Goal: Task Accomplishment & Management: Use online tool/utility

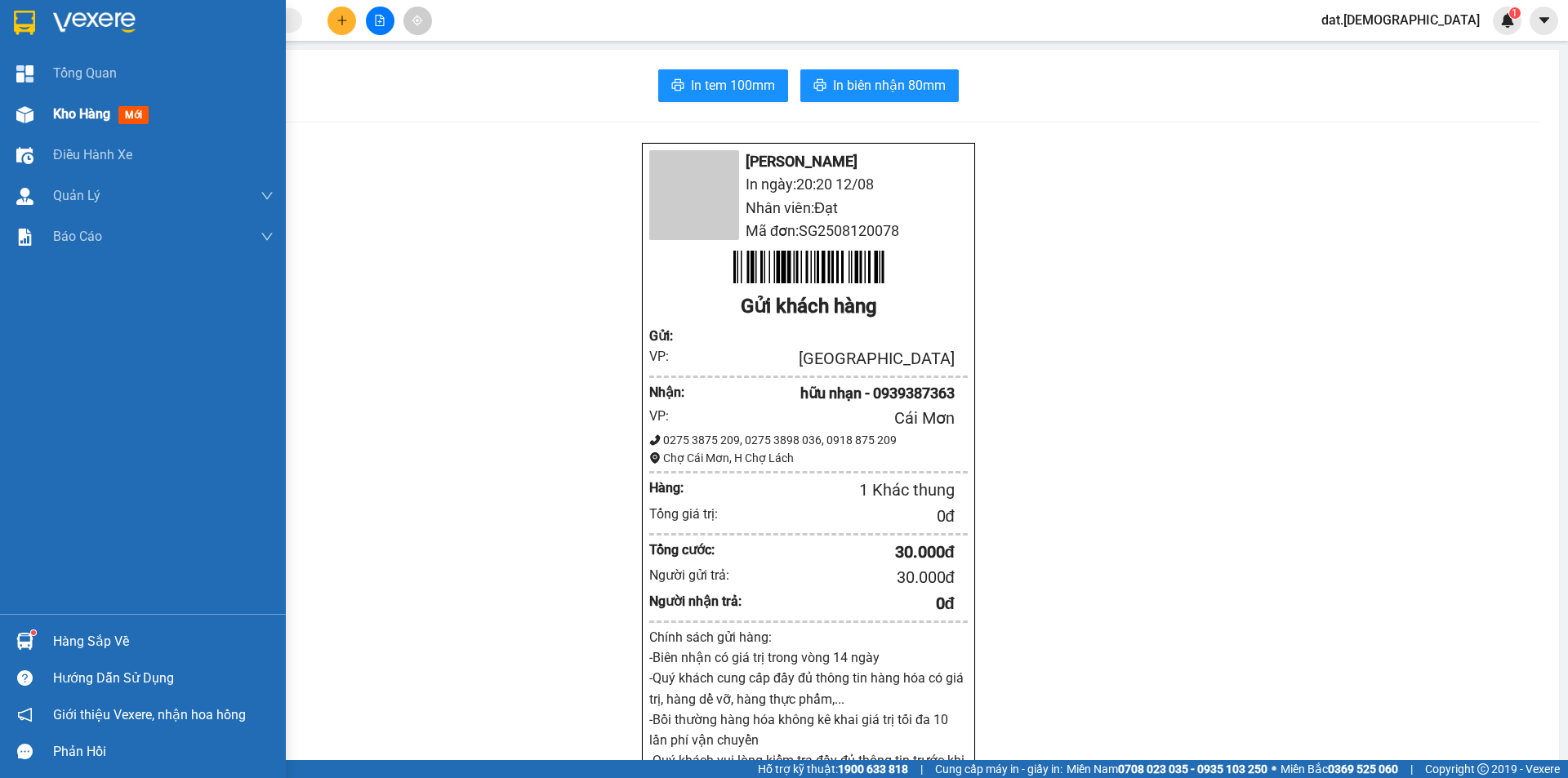
click at [142, 106] on span "mới" at bounding box center [133, 115] width 30 height 18
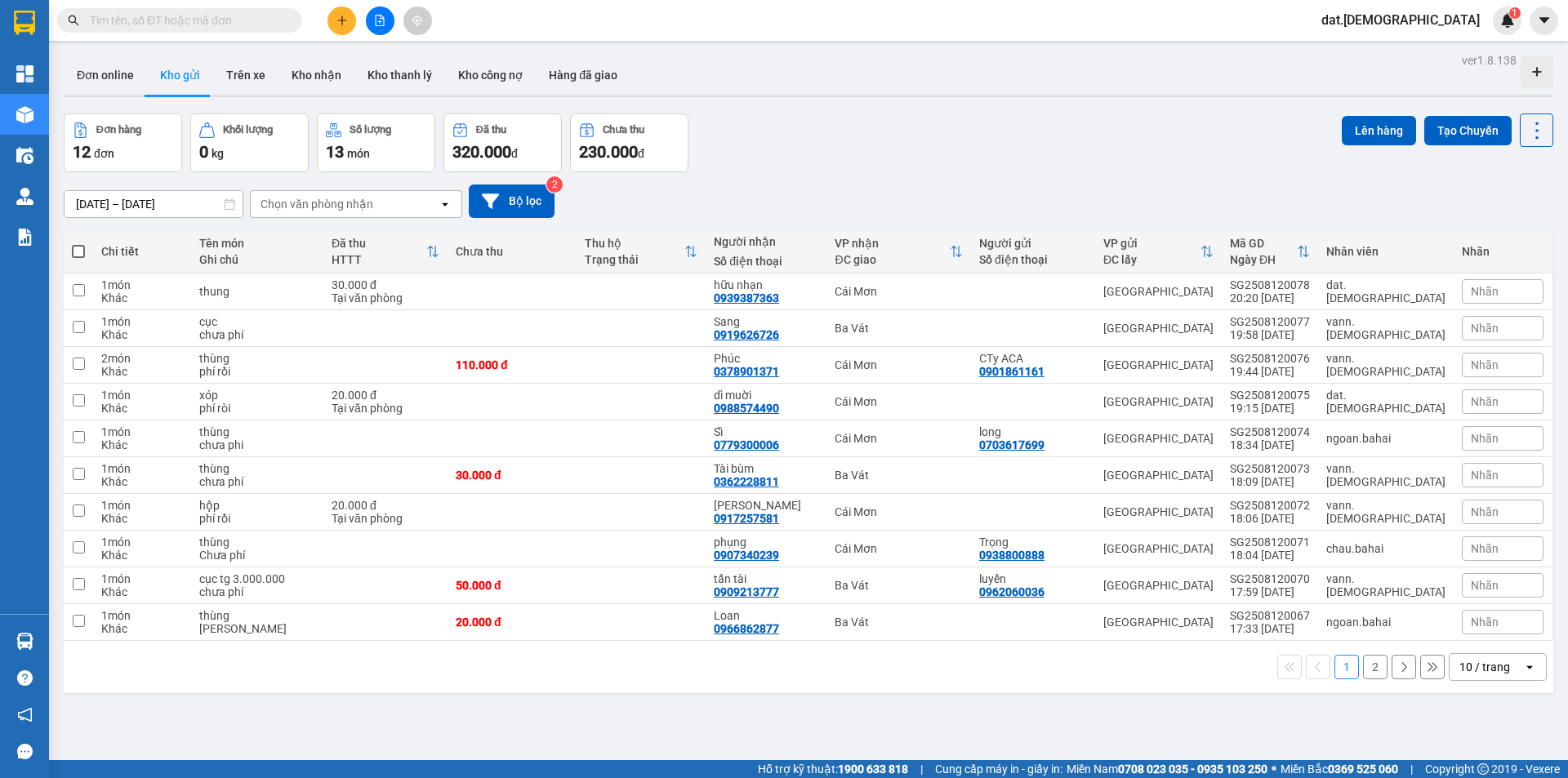
click at [1523, 664] on icon "open" at bounding box center [1529, 667] width 13 height 13
click at [1484, 548] on span "20 / trang" at bounding box center [1476, 543] width 53 height 17
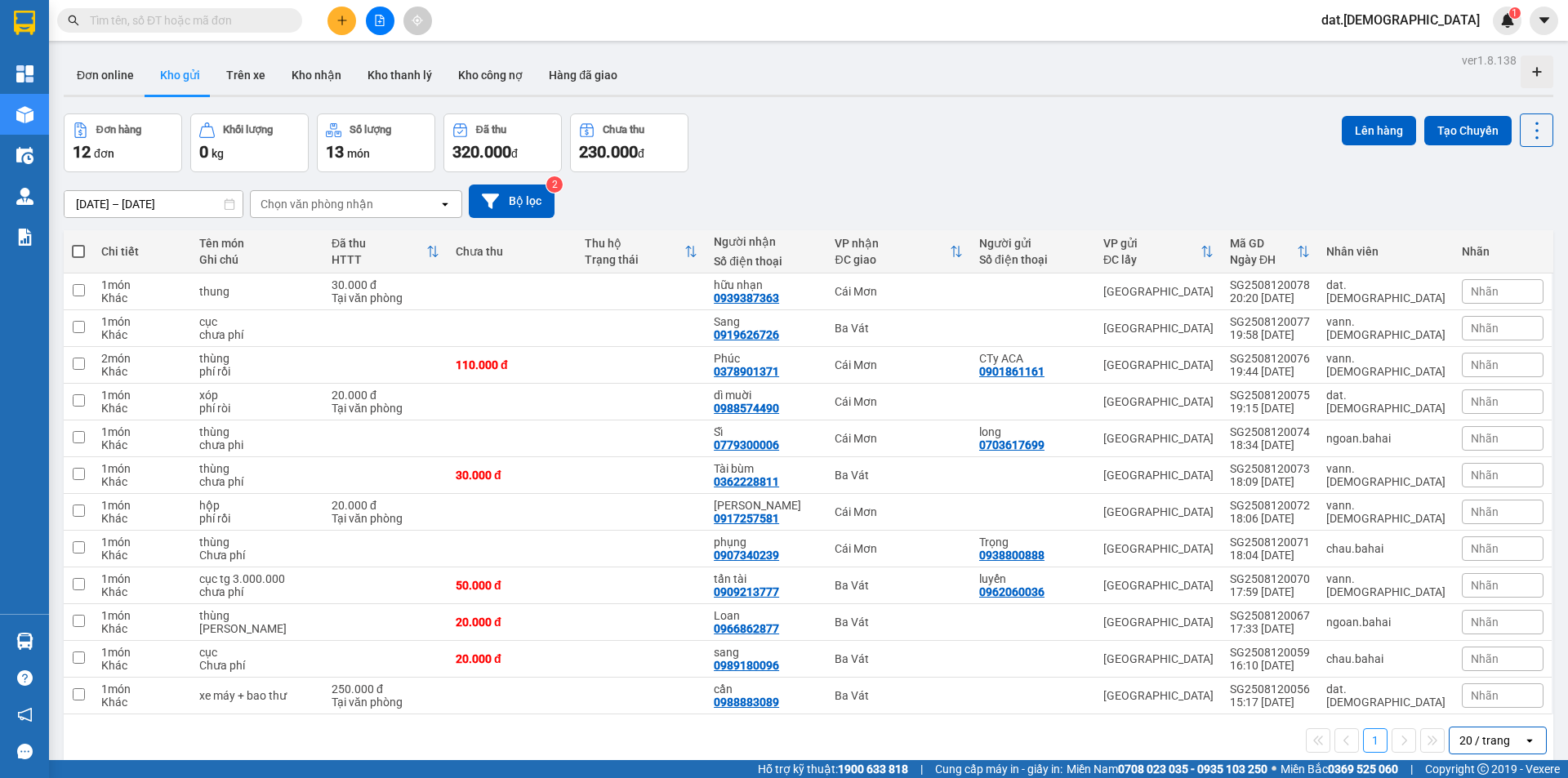
click at [444, 199] on icon "open" at bounding box center [445, 203] width 13 height 13
click at [338, 238] on div "Ba Vát" at bounding box center [356, 239] width 212 height 30
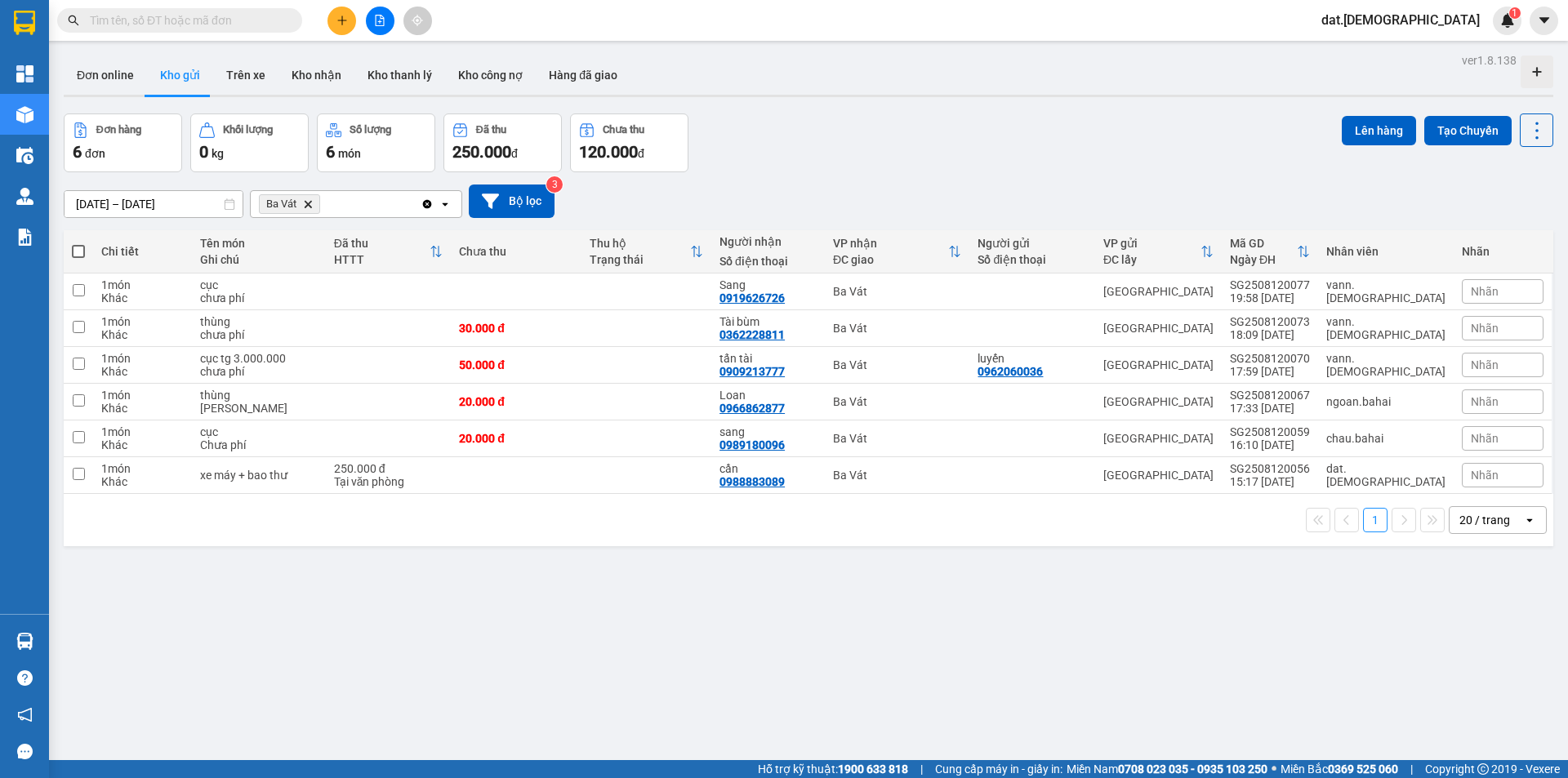
click at [444, 202] on icon "open" at bounding box center [445, 203] width 13 height 13
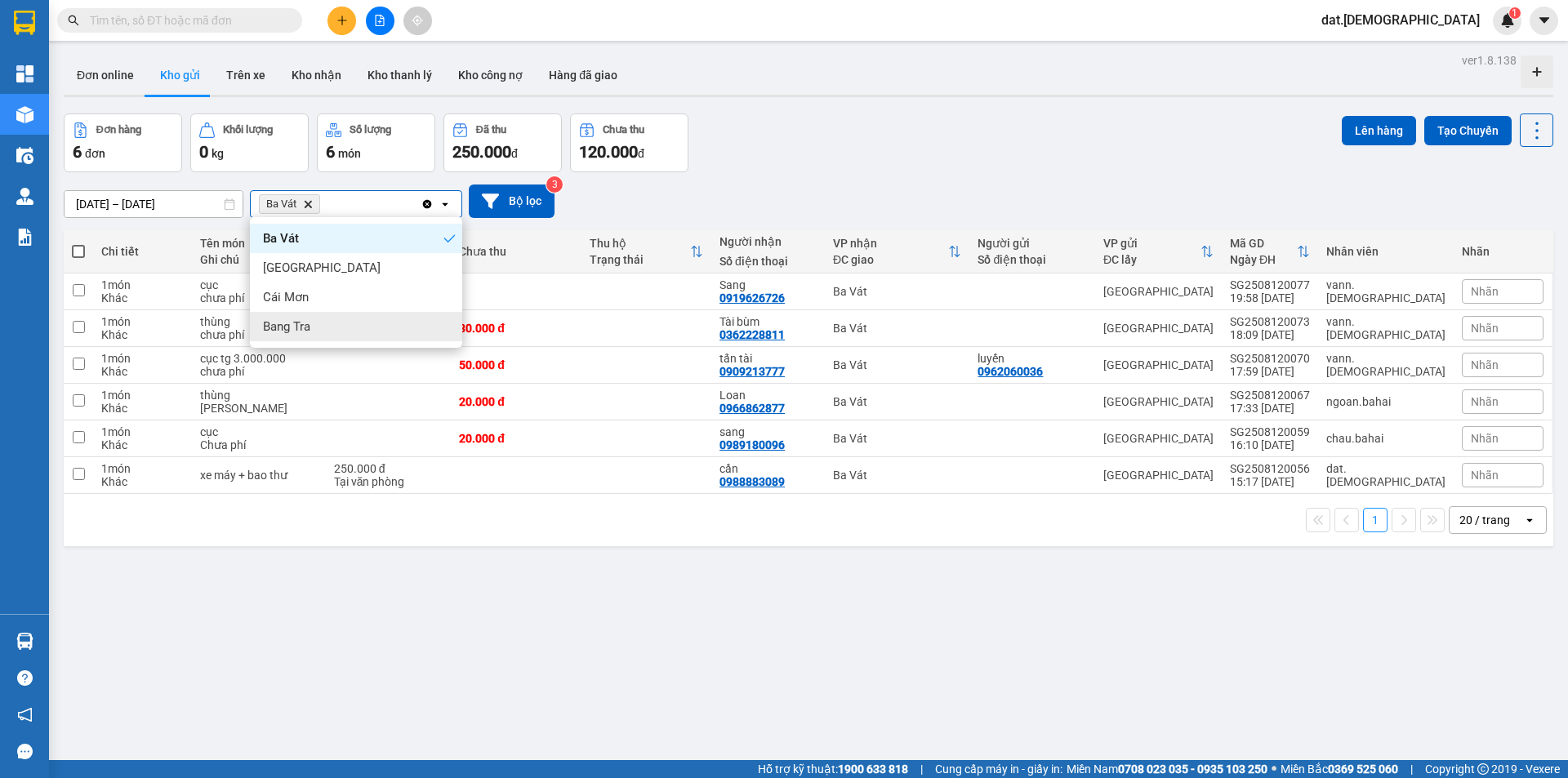
click at [332, 333] on div "Bang Tra" at bounding box center [356, 327] width 212 height 30
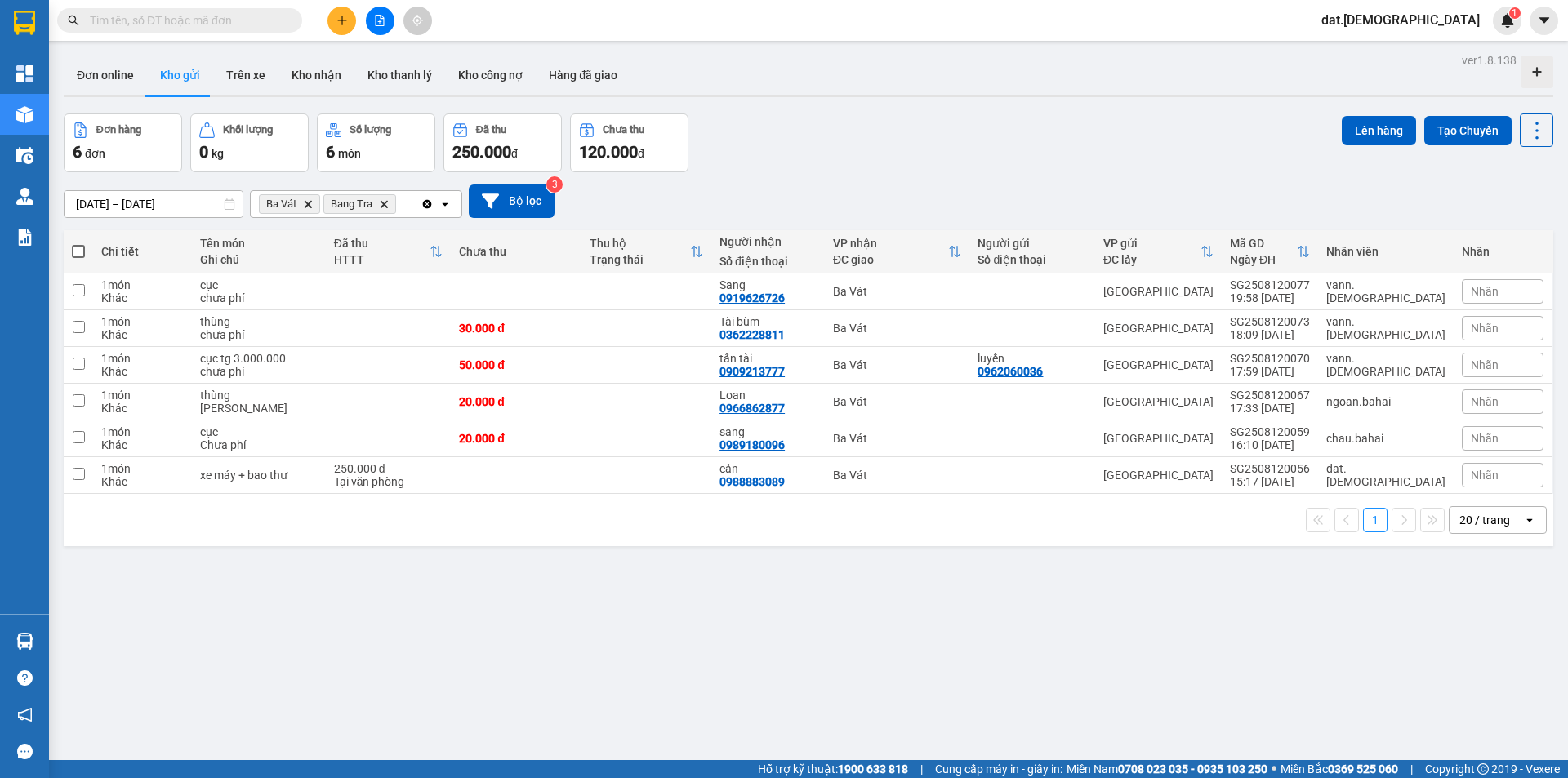
click at [76, 253] on span at bounding box center [78, 251] width 13 height 13
click at [78, 243] on input "checkbox" at bounding box center [78, 243] width 0 height 0
checkbox input "true"
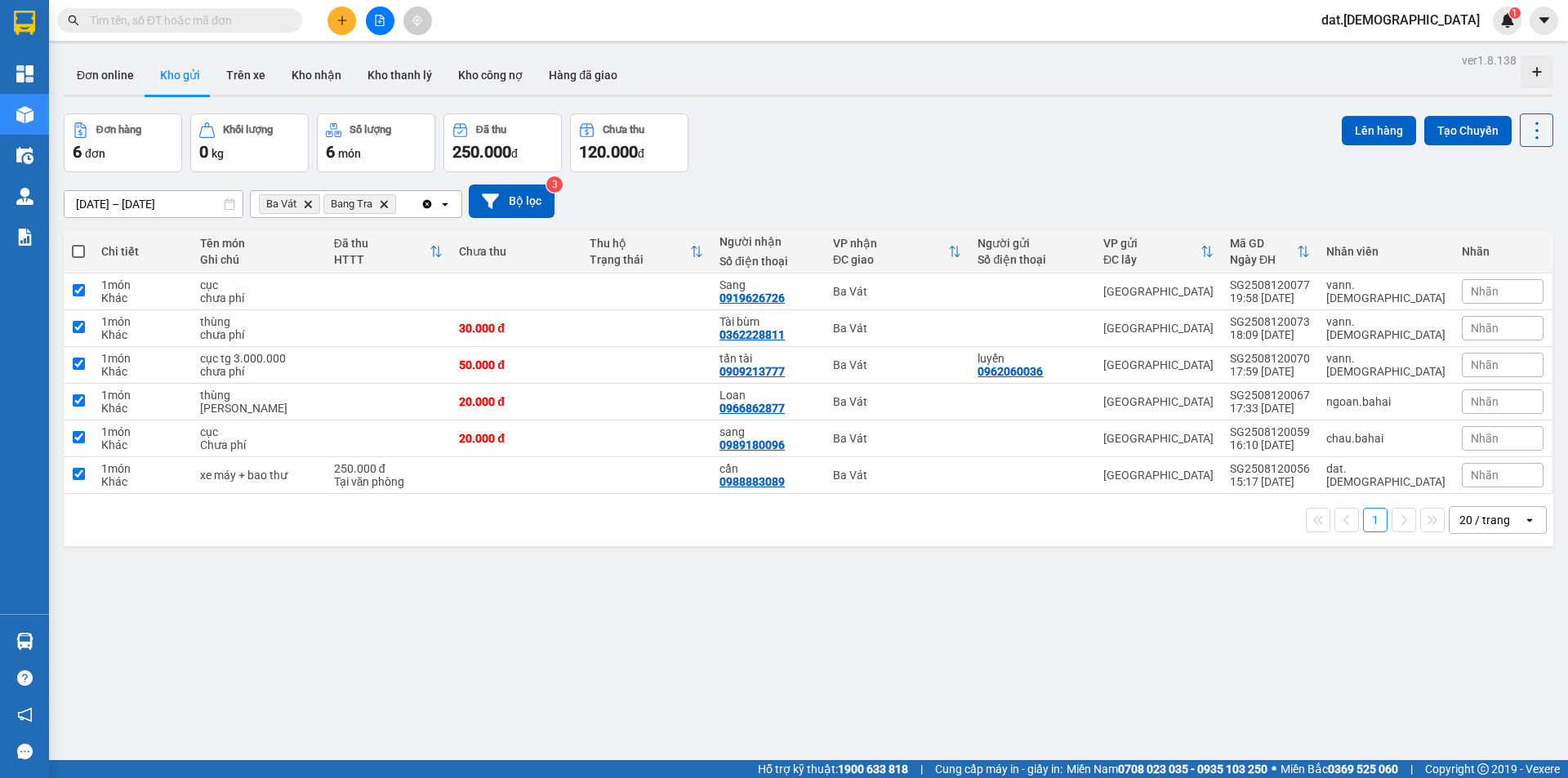
checkbox input "true"
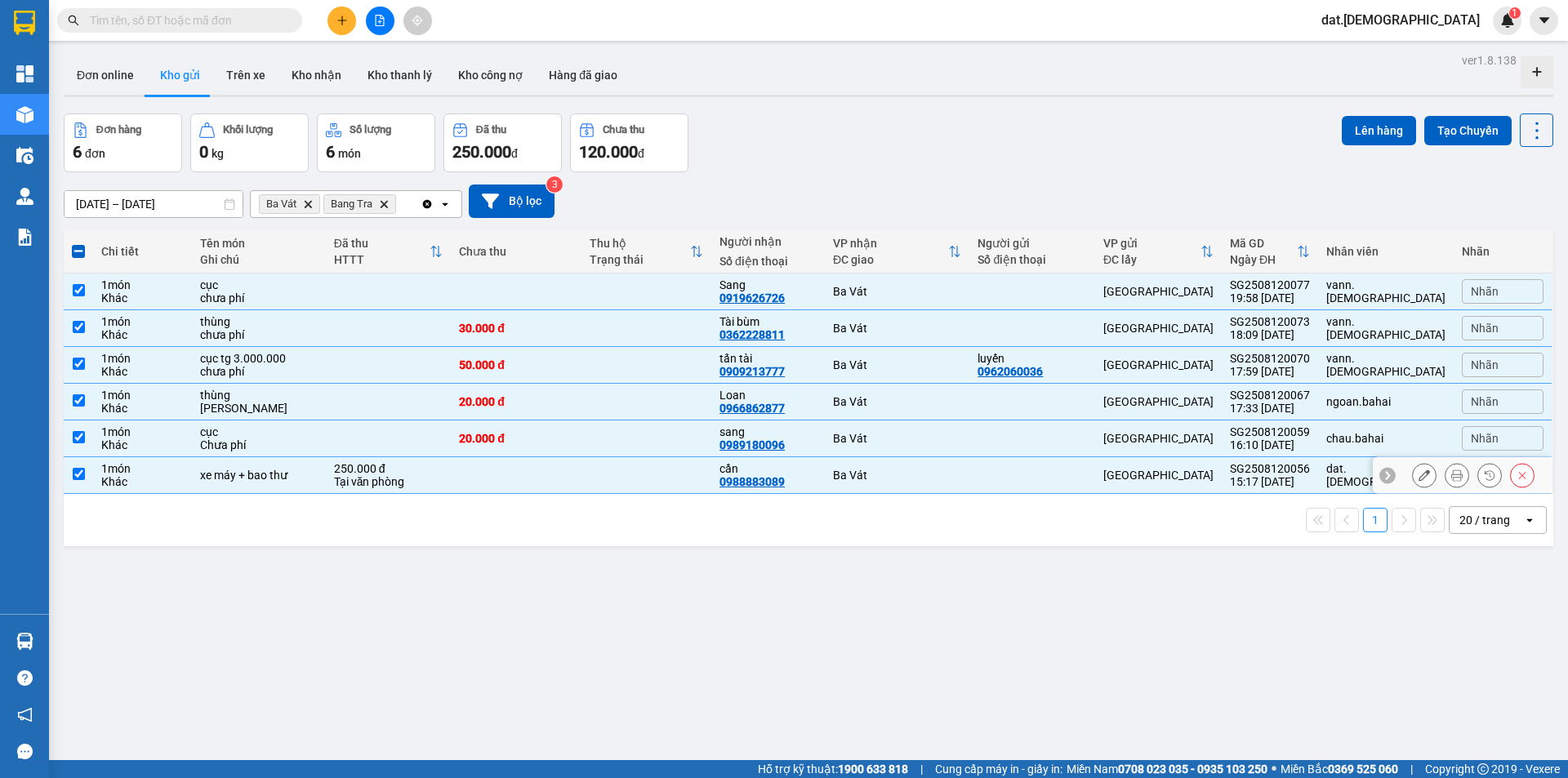
click at [206, 477] on td "xe máy + bao thư" at bounding box center [259, 475] width 134 height 37
checkbox input "false"
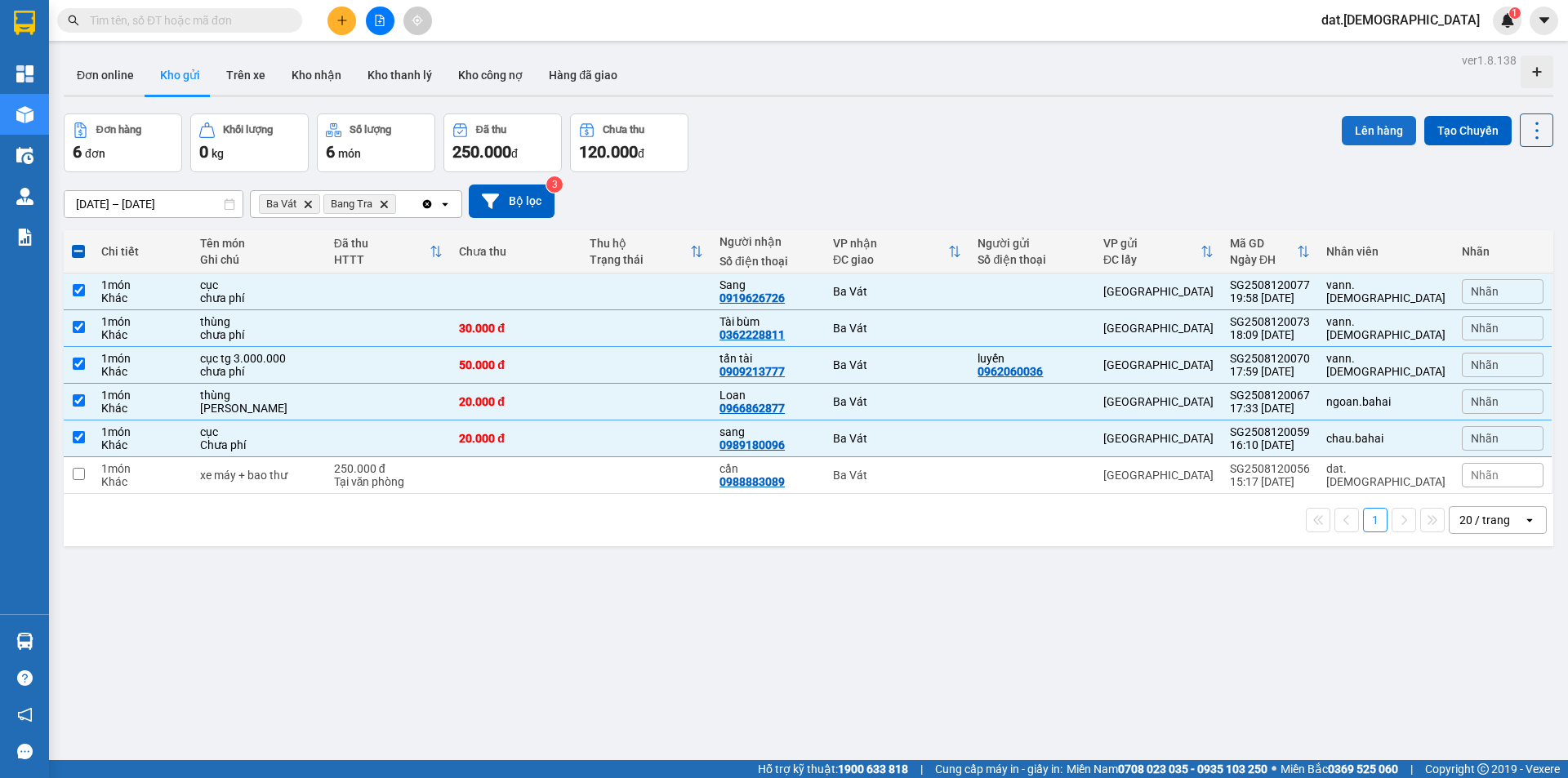
click at [1379, 132] on button "Lên hàng" at bounding box center [1378, 131] width 75 height 30
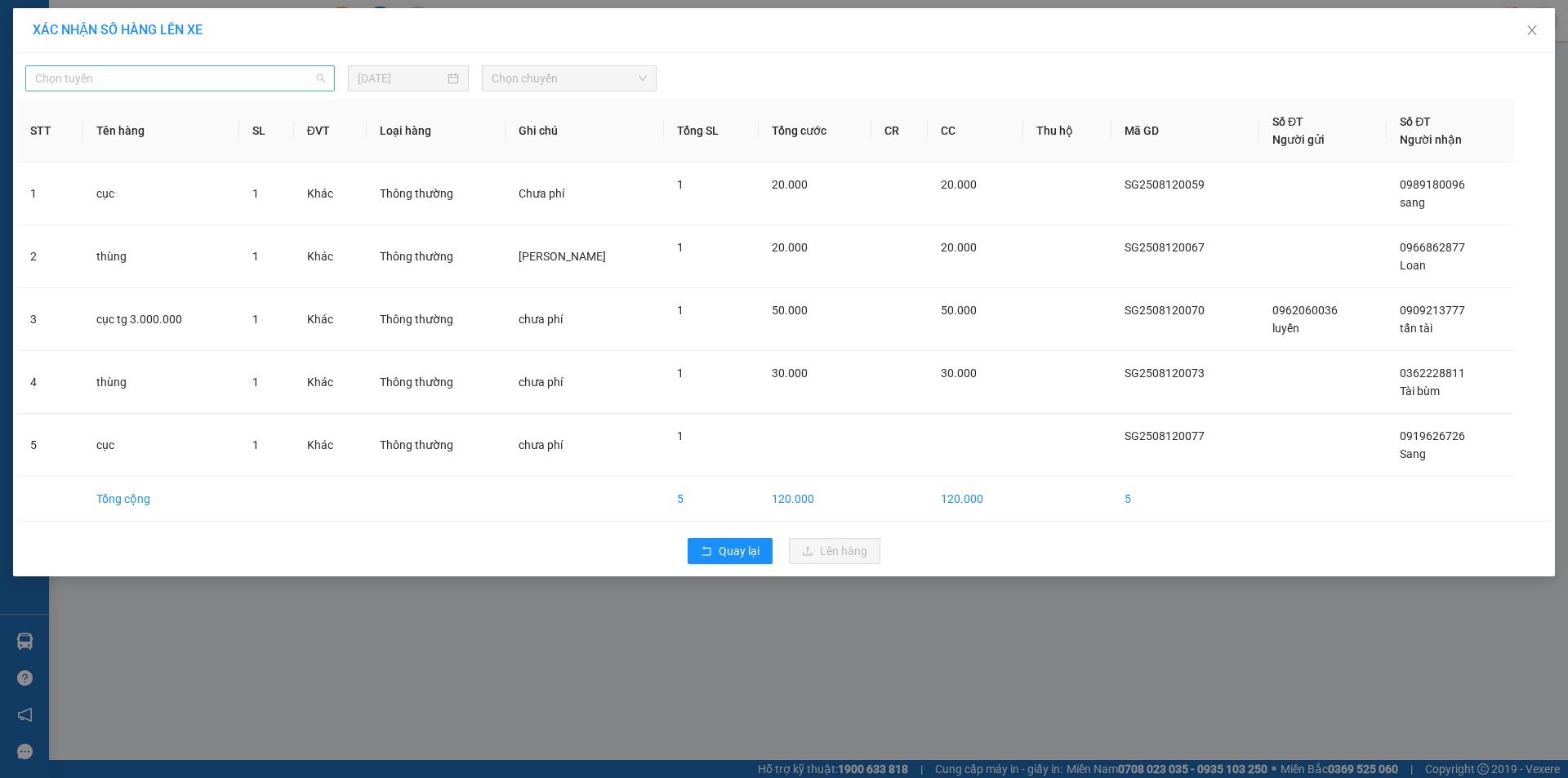
click at [278, 76] on span "Chọn tuyến" at bounding box center [180, 78] width 290 height 25
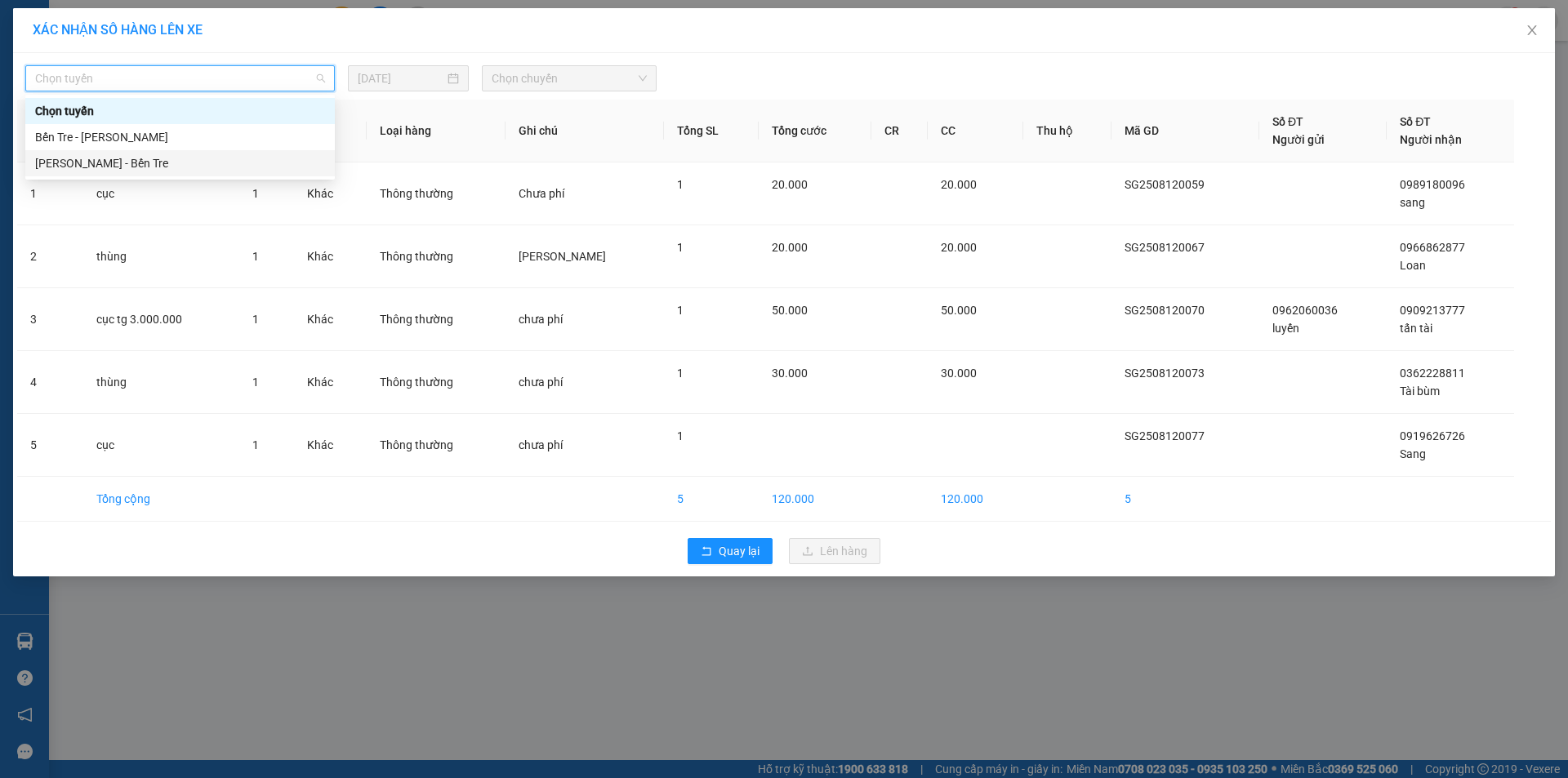
click at [125, 161] on div "[PERSON_NAME] - Bến Tre" at bounding box center [180, 163] width 290 height 18
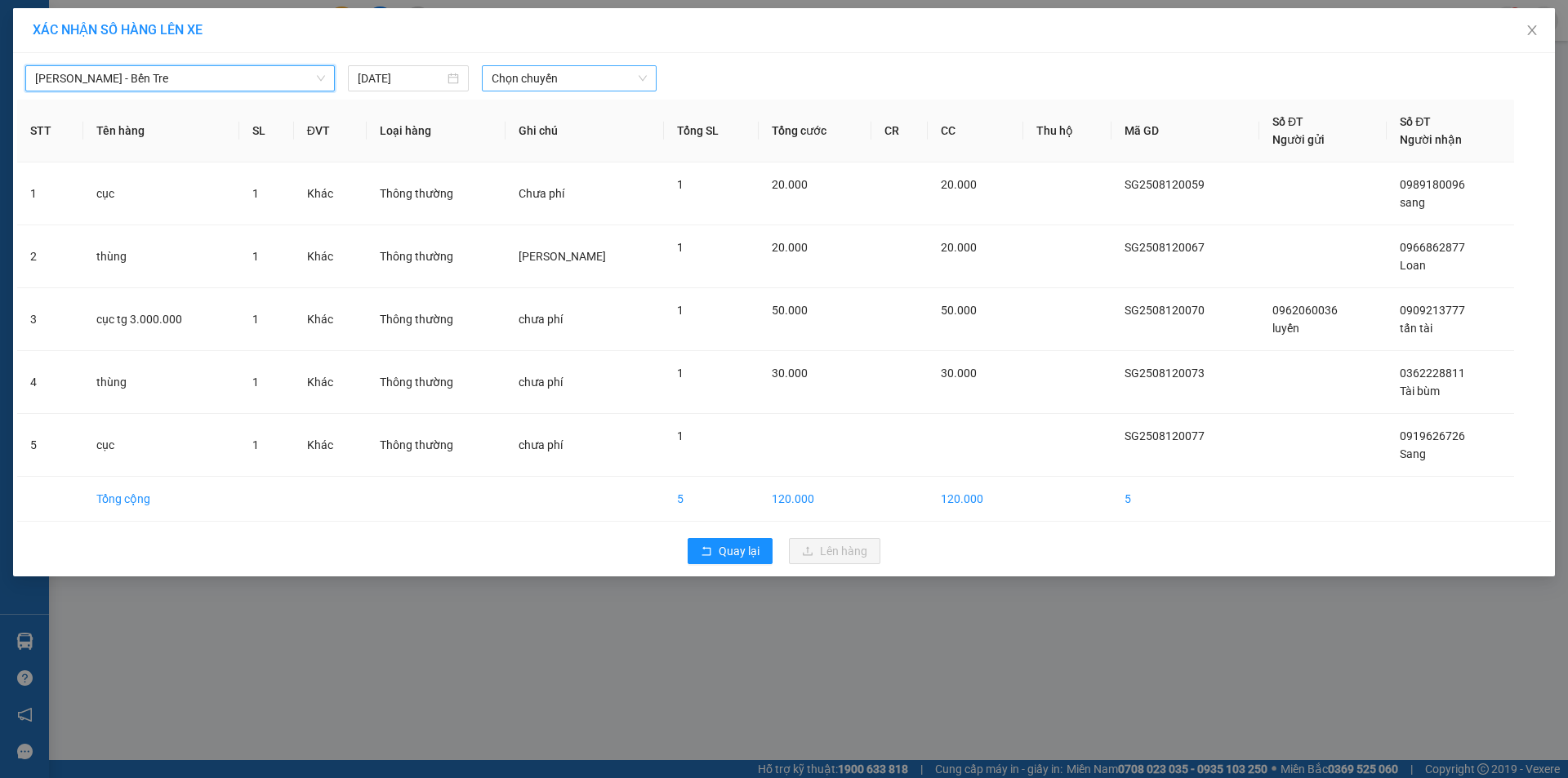
click at [560, 76] on span "Chọn chuyến" at bounding box center [569, 78] width 155 height 25
type input "05"
click at [595, 138] on div "Thêm chuyến " 05:00 "" at bounding box center [569, 138] width 174 height 28
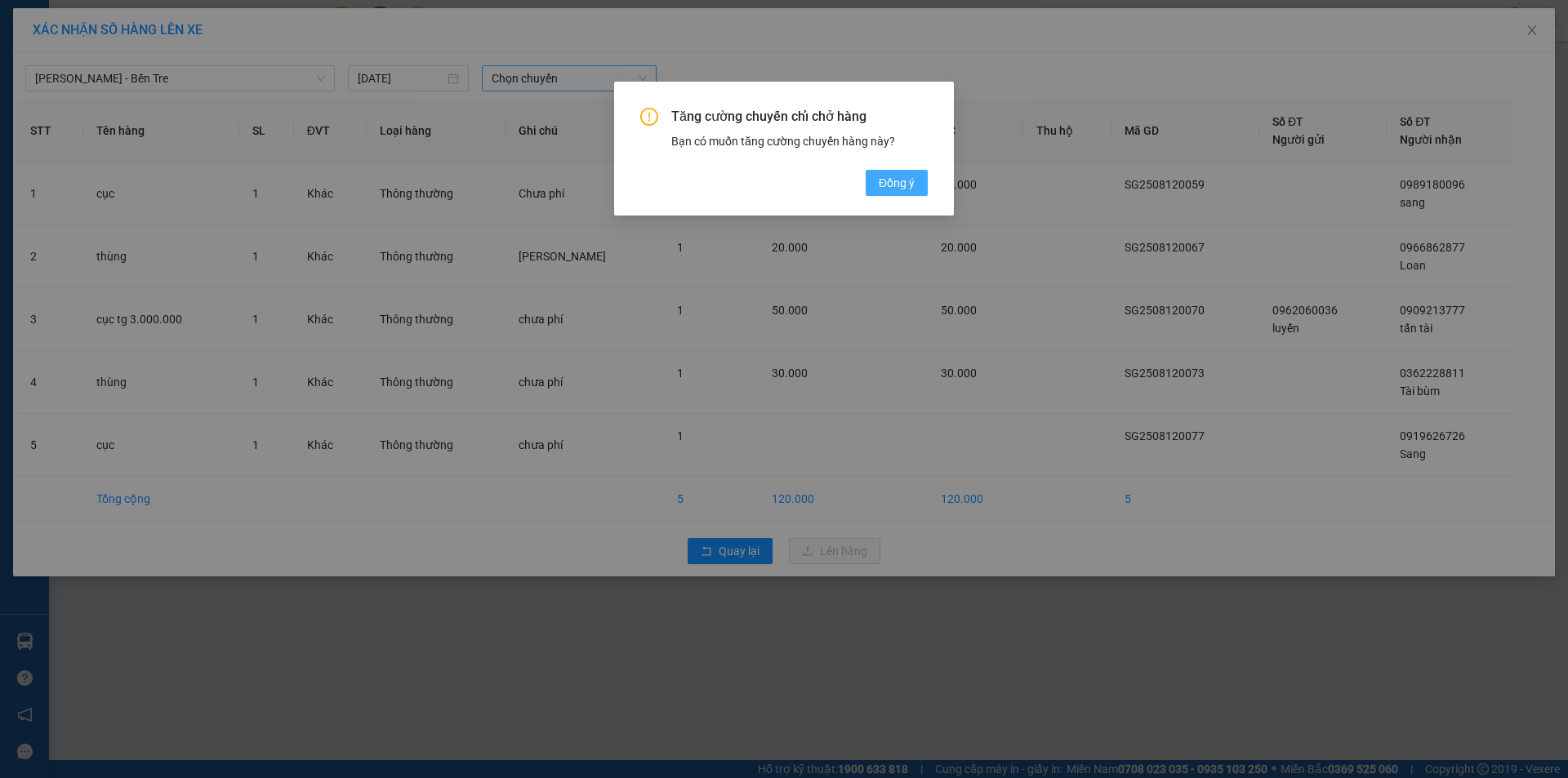
click at [891, 183] on span "Đồng ý" at bounding box center [897, 182] width 36 height 18
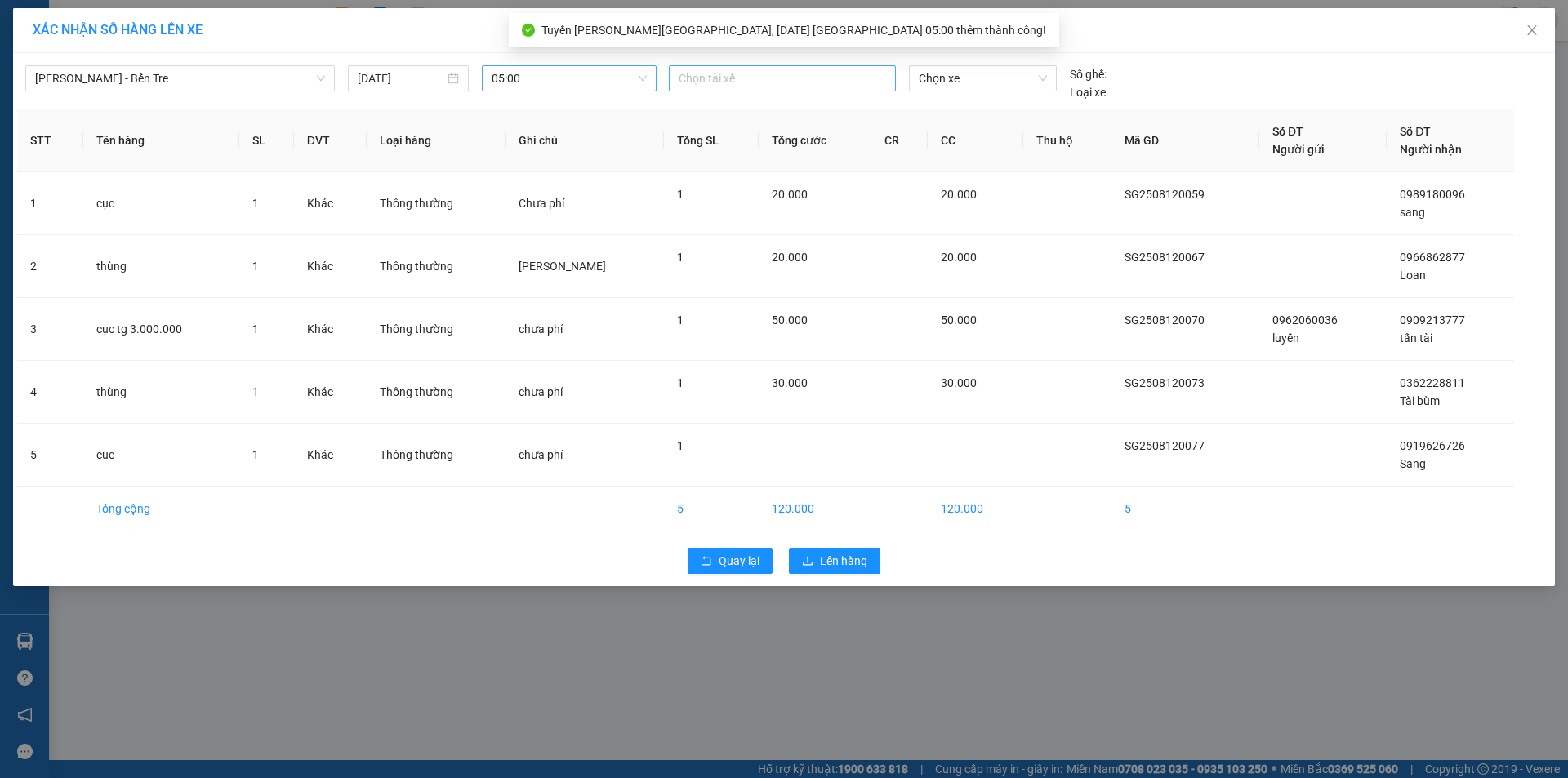
click at [738, 71] on div at bounding box center [782, 78] width 218 height 19
type input "li"
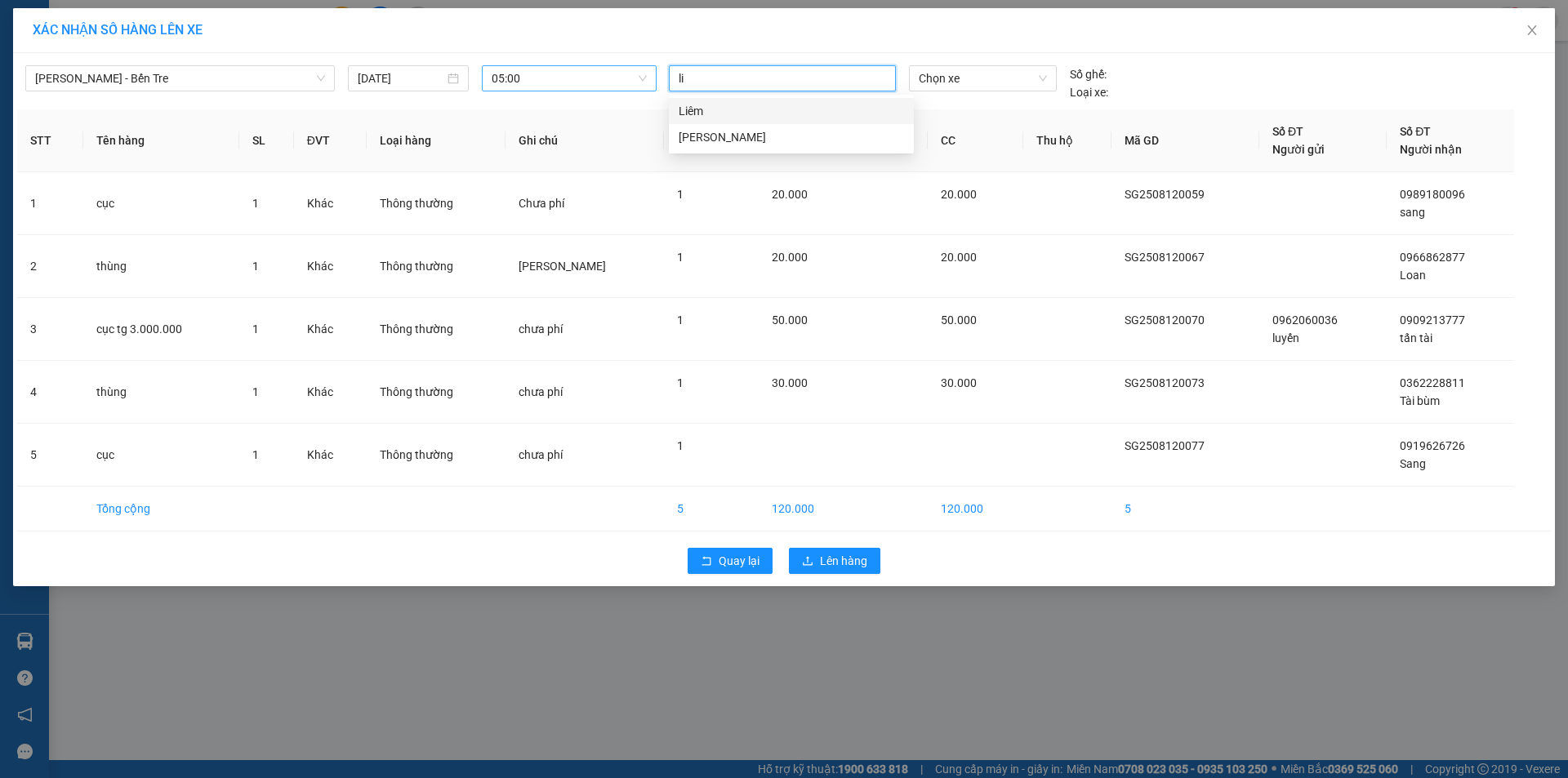
click at [720, 112] on div "Liêm" at bounding box center [791, 111] width 226 height 18
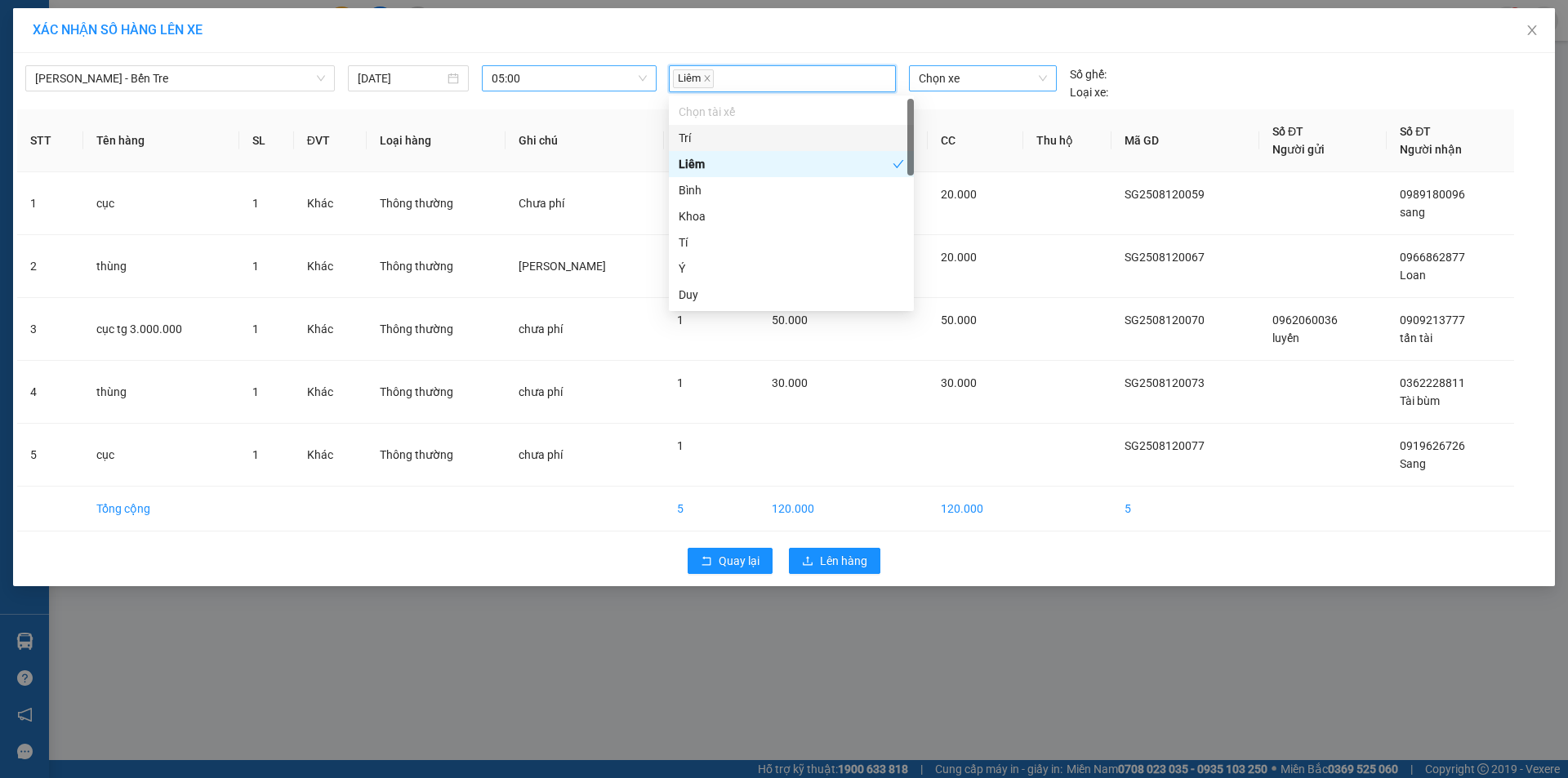
click at [998, 75] on span "Chọn xe" at bounding box center [982, 78] width 127 height 25
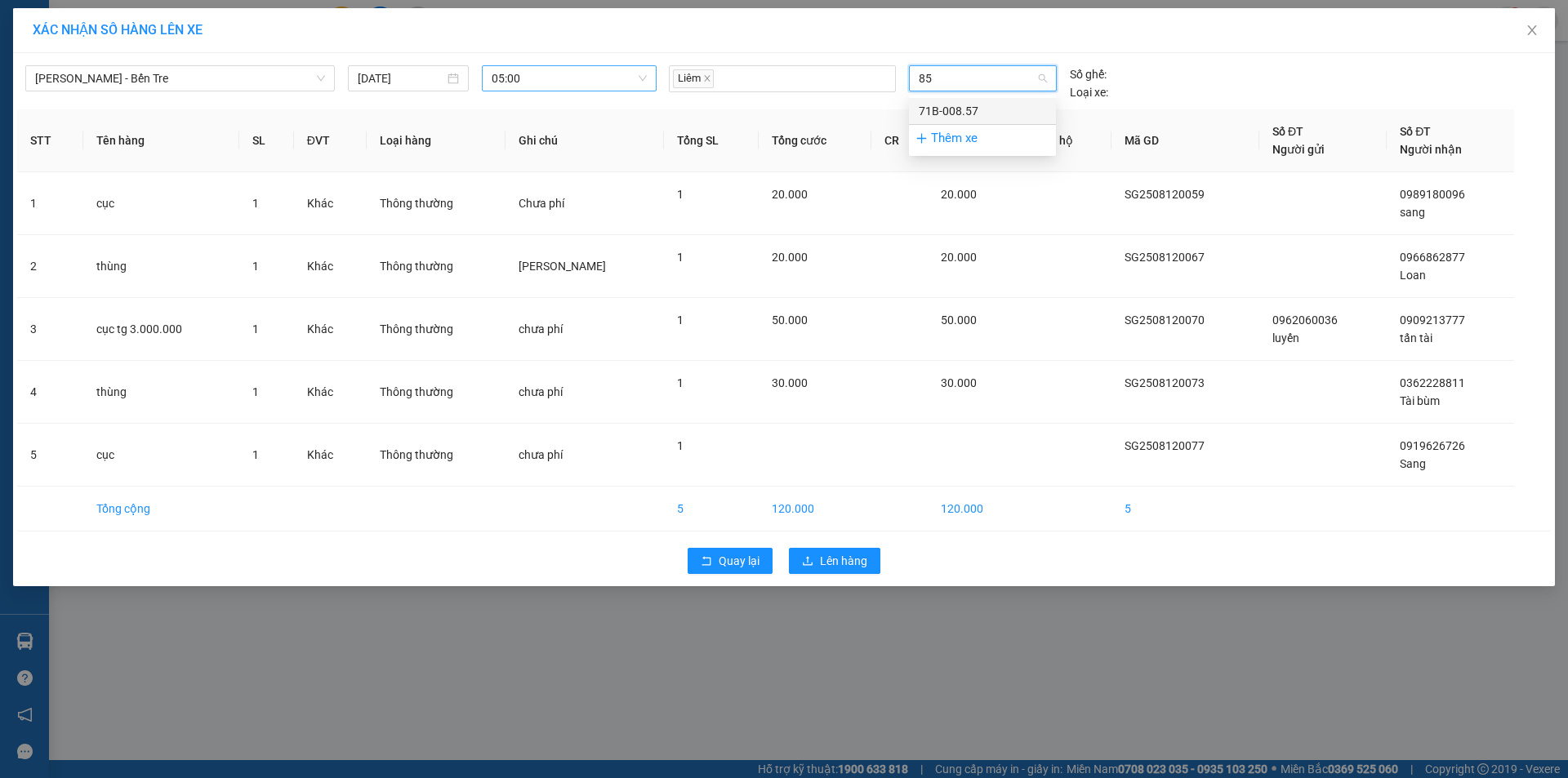
type input "857"
click at [982, 110] on div "71B-008.57" at bounding box center [982, 111] width 127 height 18
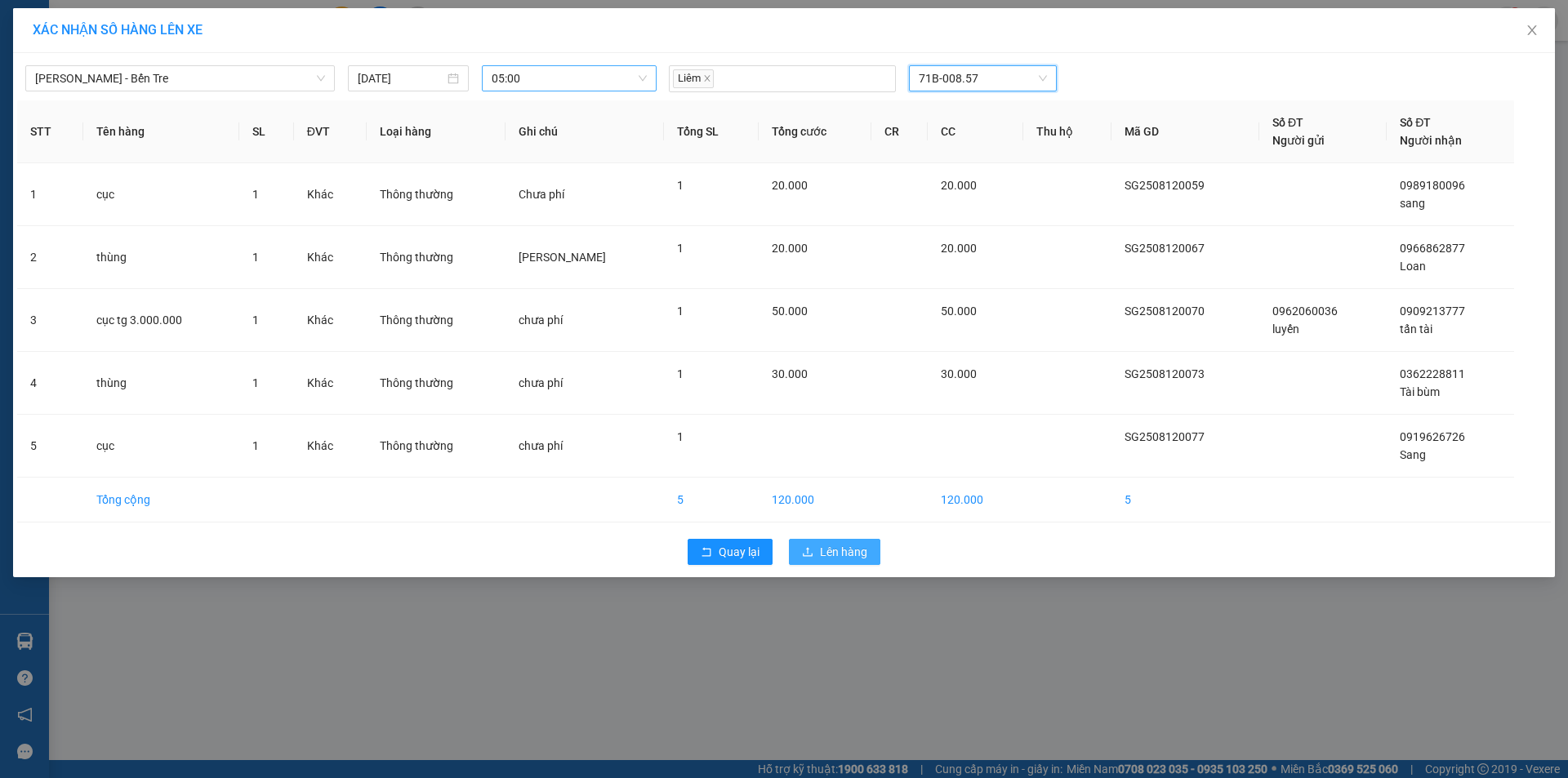
click at [830, 543] on span "Lên hàng" at bounding box center [844, 552] width 47 height 18
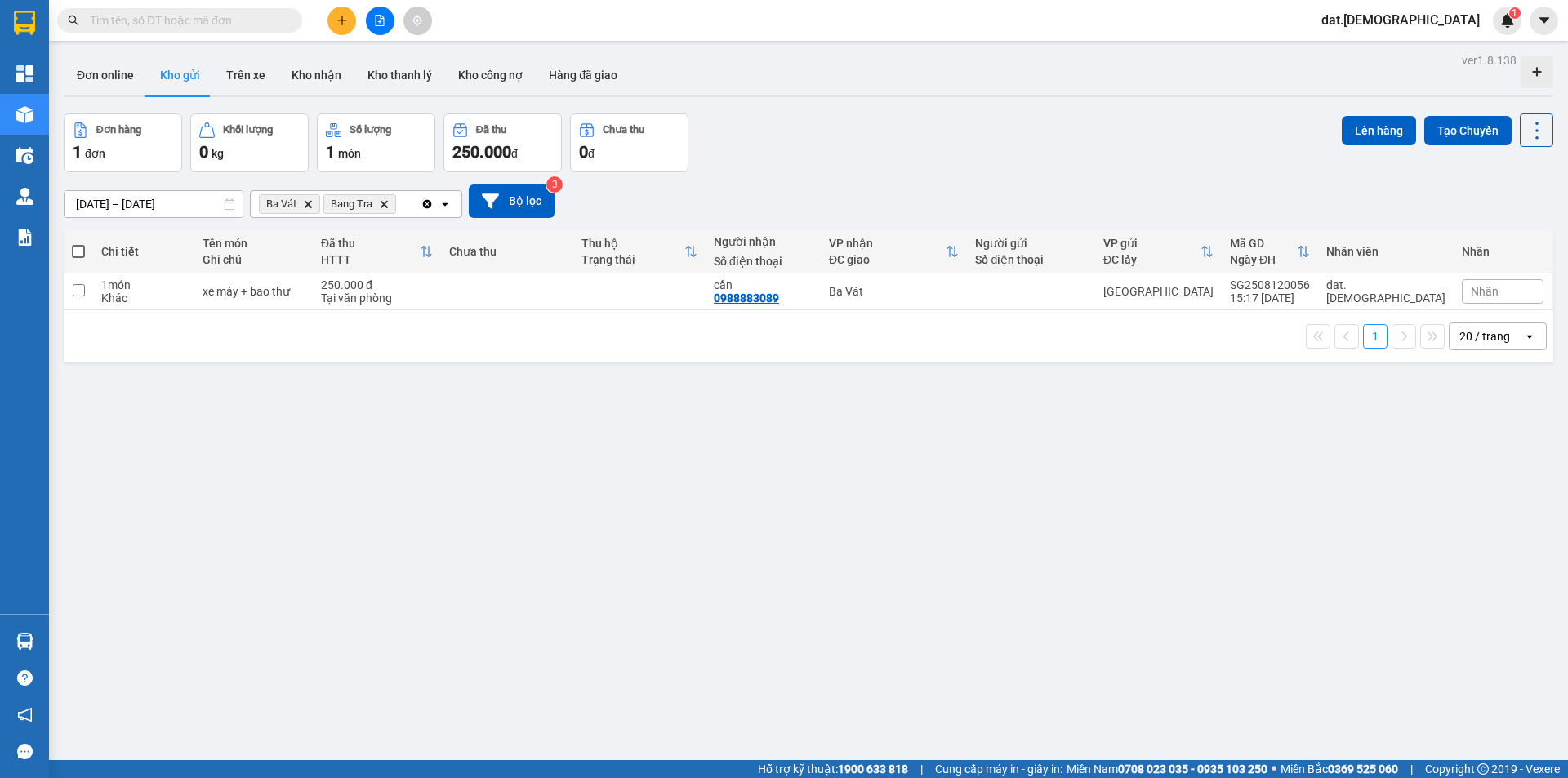
click at [384, 203] on icon "Delete" at bounding box center [383, 203] width 10 height 10
click at [304, 203] on icon "Delete" at bounding box center [307, 203] width 10 height 10
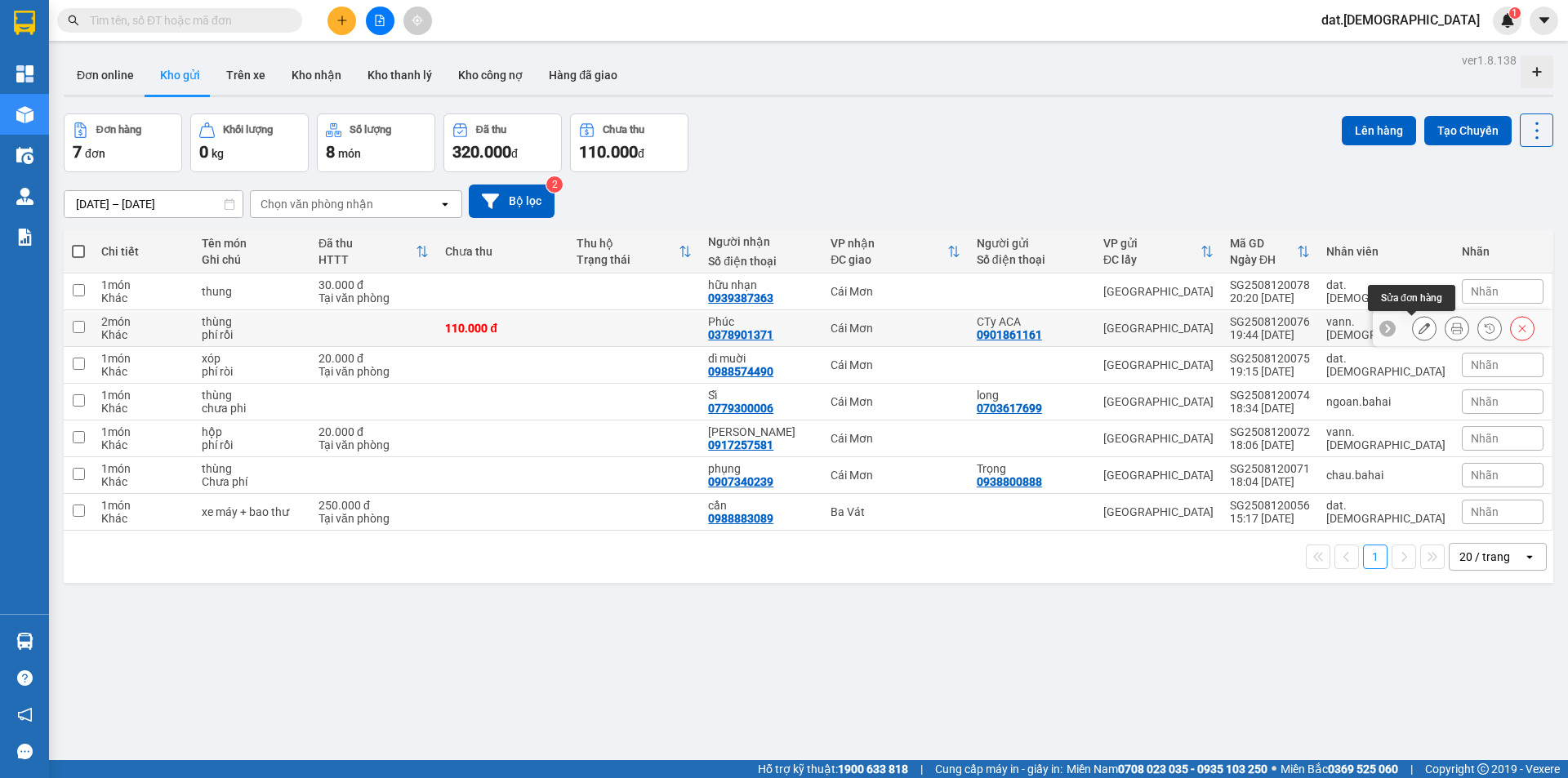
click at [1413, 326] on button at bounding box center [1424, 328] width 23 height 29
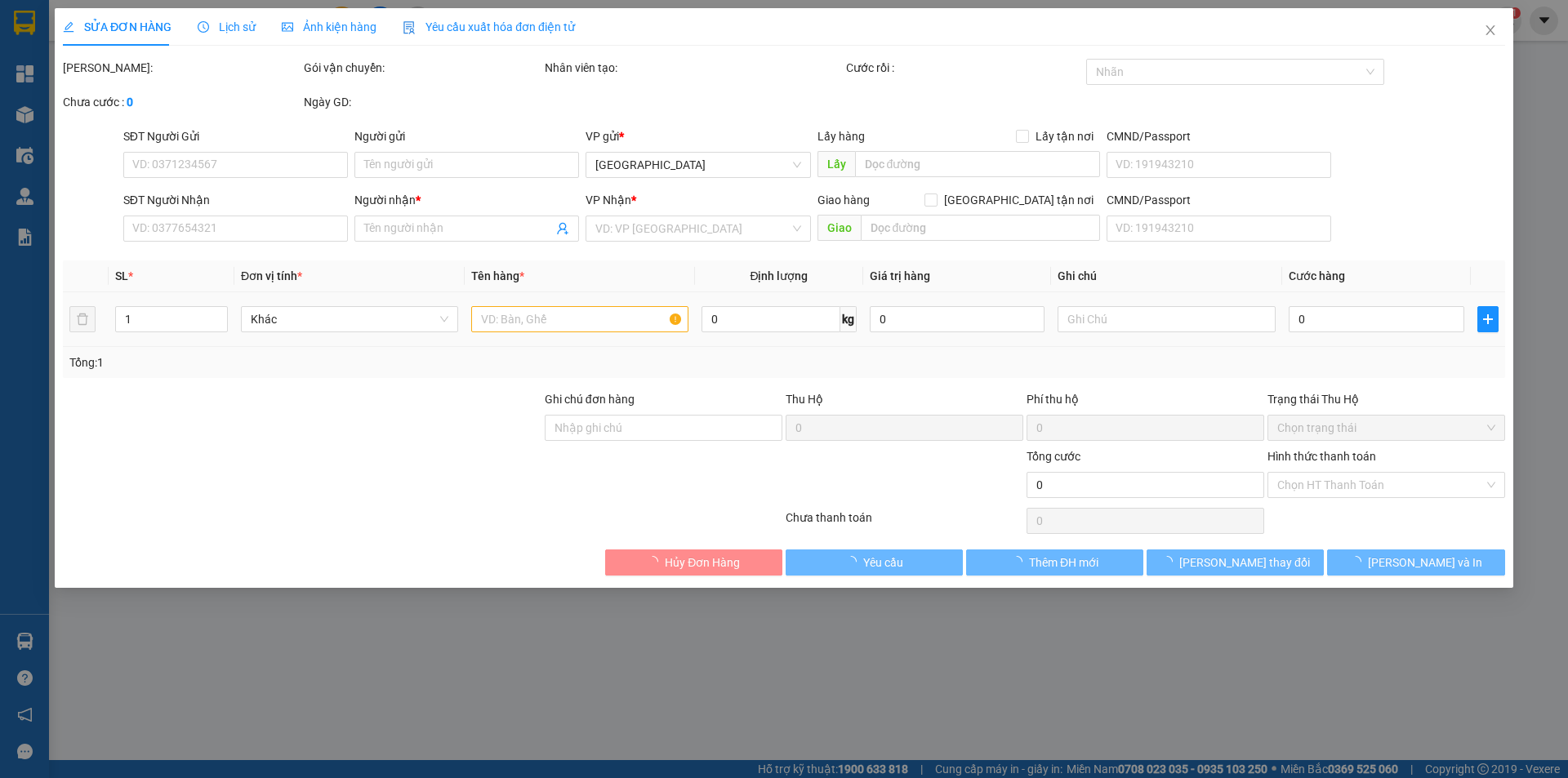
type input "0901861161"
type input "CTy ACA"
type input "0378901371"
type input "Phúc"
type input "110.000"
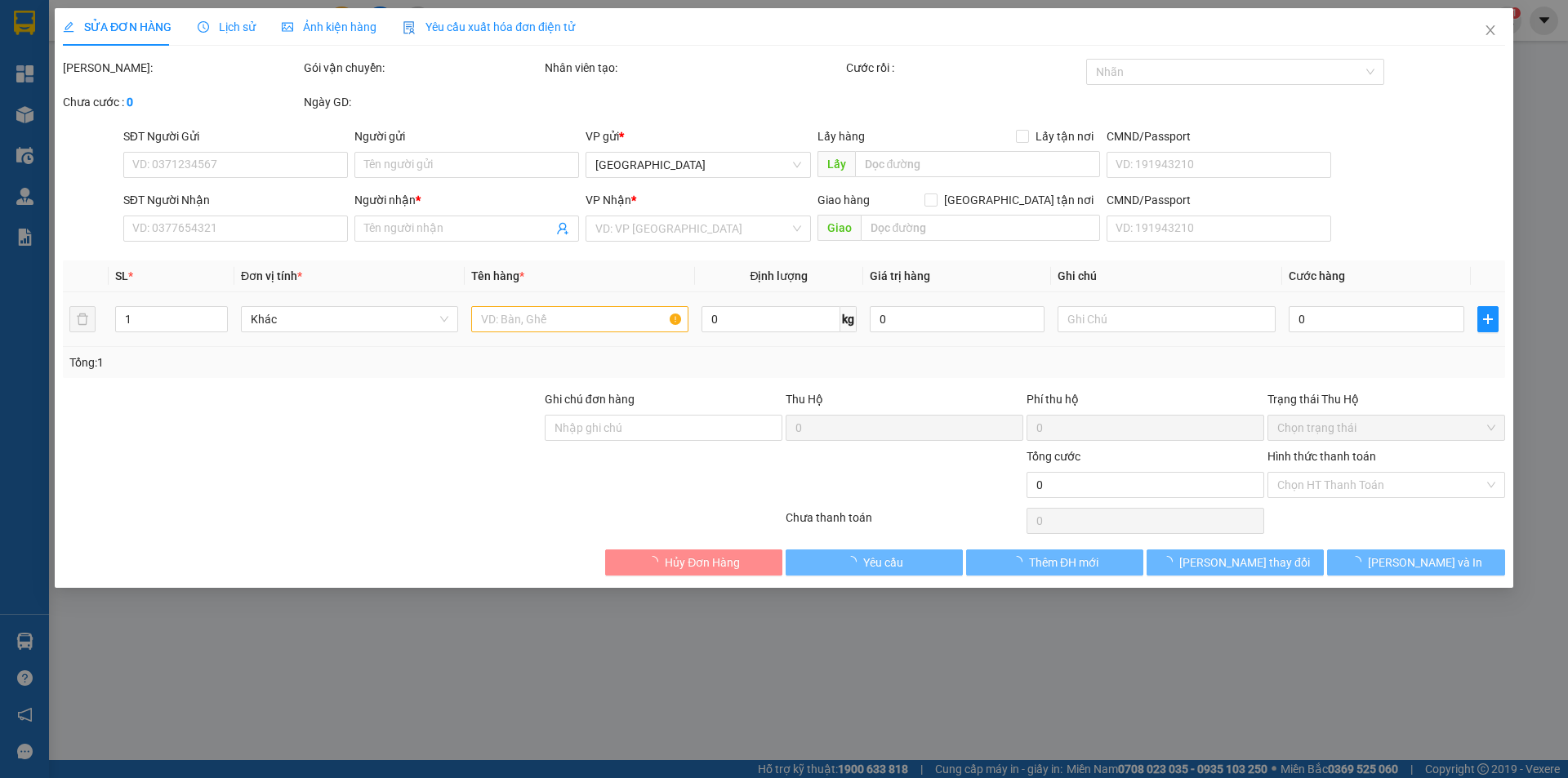
type input "110.000"
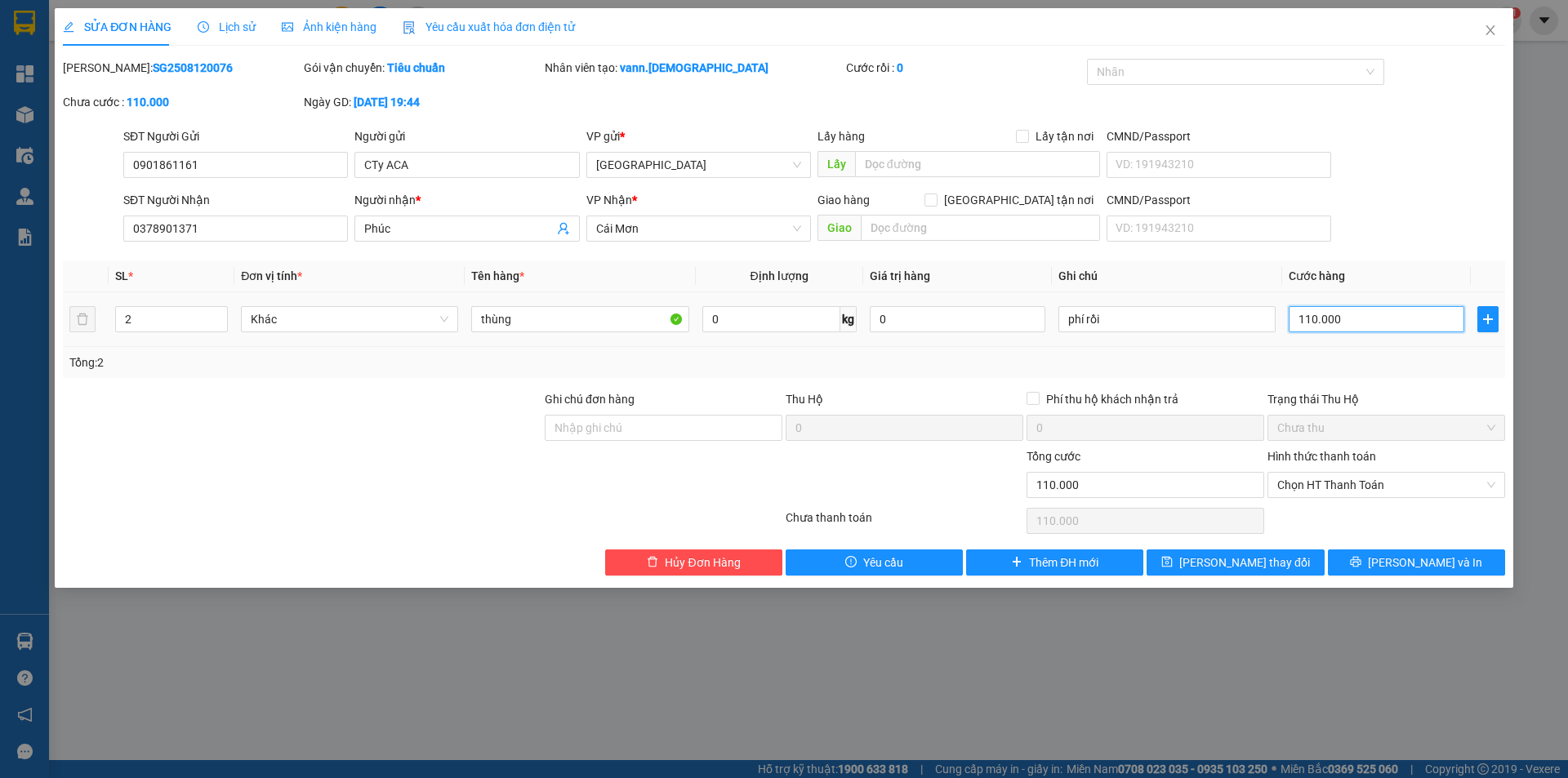
click at [1350, 316] on input "110.000" at bounding box center [1377, 319] width 175 height 26
type input "0"
click at [1245, 561] on span "[PERSON_NAME] thay đổi" at bounding box center [1244, 562] width 131 height 18
